Goal: Task Accomplishment & Management: Manage account settings

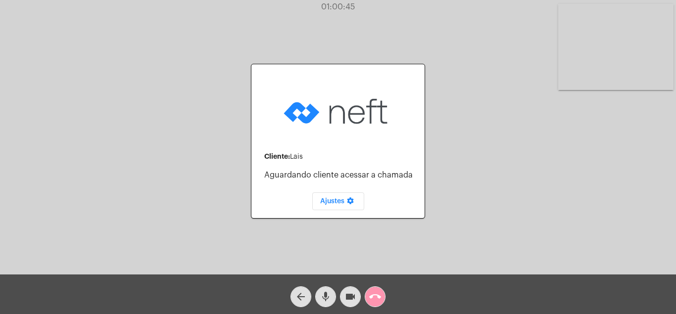
click at [377, 297] on mat-icon "call_end" at bounding box center [375, 297] width 12 height 12
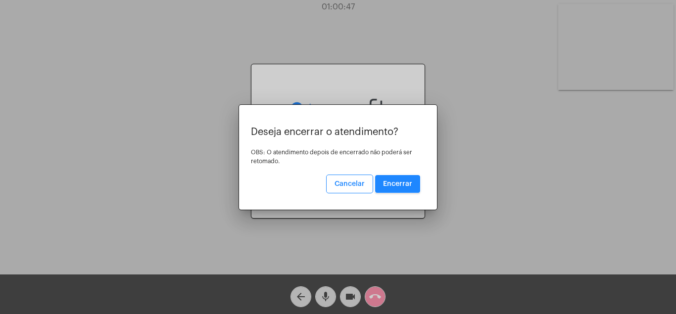
click at [408, 181] on span "Encerrar" at bounding box center [397, 184] width 29 height 7
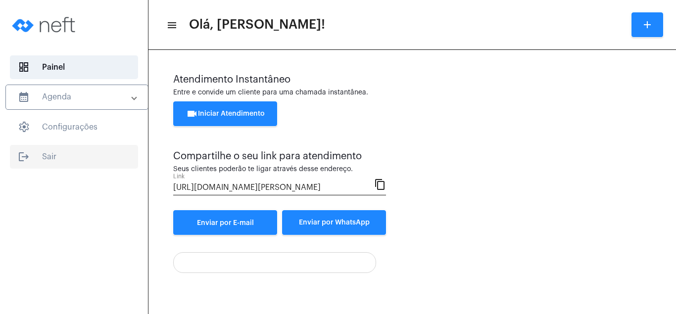
click at [48, 153] on span "logout Sair" at bounding box center [74, 157] width 128 height 24
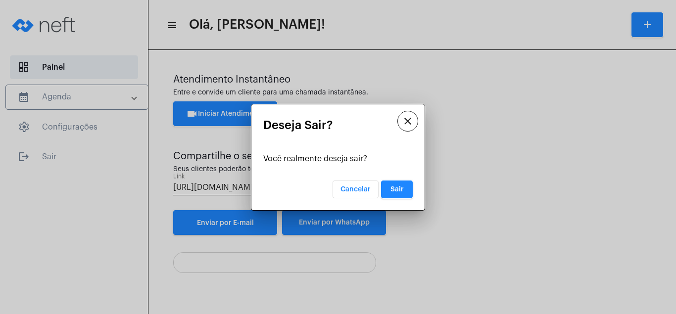
click at [398, 187] on span "Sair" at bounding box center [397, 189] width 13 height 7
